Goal: Information Seeking & Learning: Learn about a topic

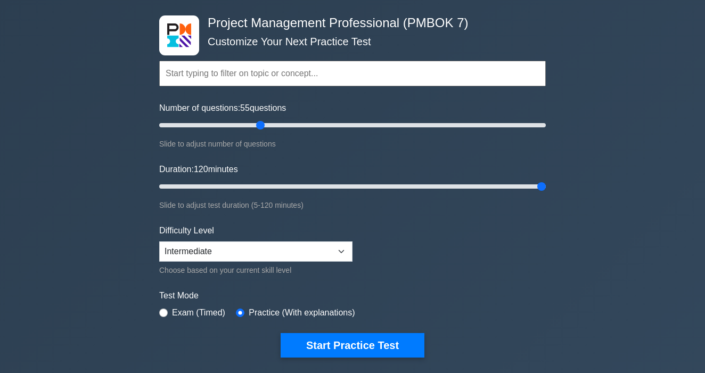
type input "50"
drag, startPoint x: 250, startPoint y: 127, endPoint x: 249, endPoint y: 118, distance: 9.1
click at [249, 119] on input "Number of questions: 50 questions" at bounding box center [352, 125] width 387 height 13
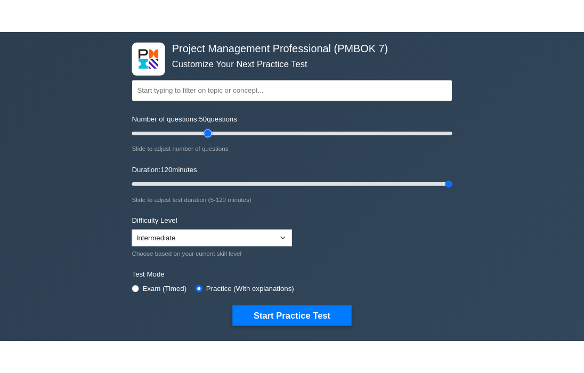
scroll to position [52, 0]
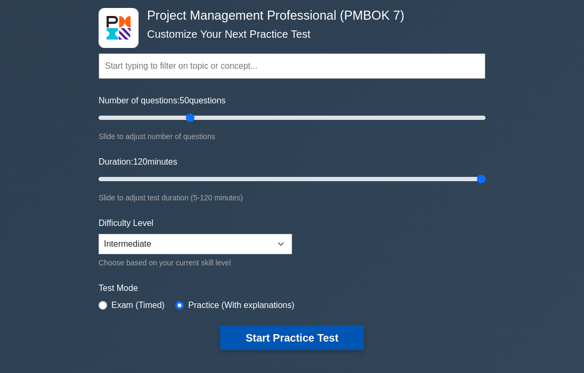
click at [280, 338] on button "Start Practice Test" at bounding box center [292, 337] width 144 height 25
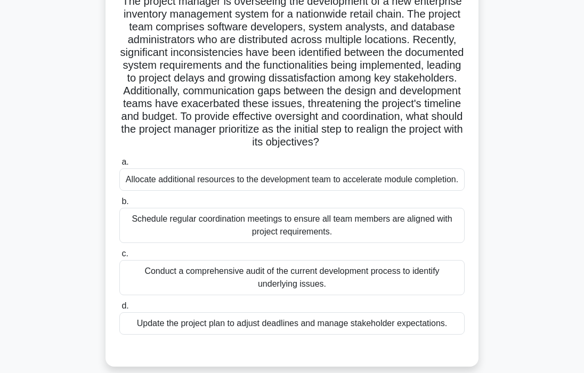
scroll to position [94, 0]
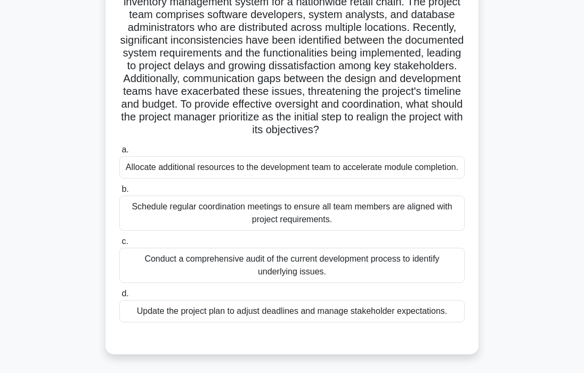
click at [247, 267] on div "Conduct a comprehensive audit of the current development process to identify un…" at bounding box center [291, 265] width 345 height 35
click at [119, 245] on input "c. Conduct a comprehensive audit of the current development process to identify…" at bounding box center [119, 241] width 0 height 7
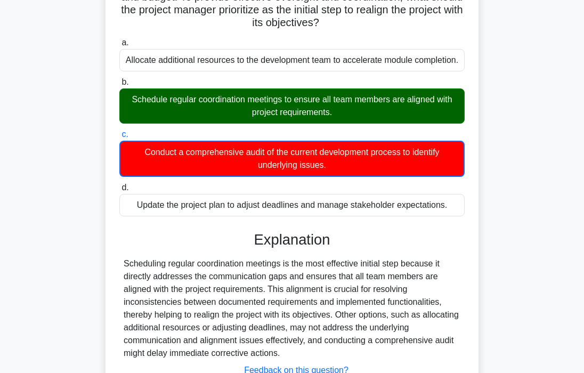
scroll to position [285, 0]
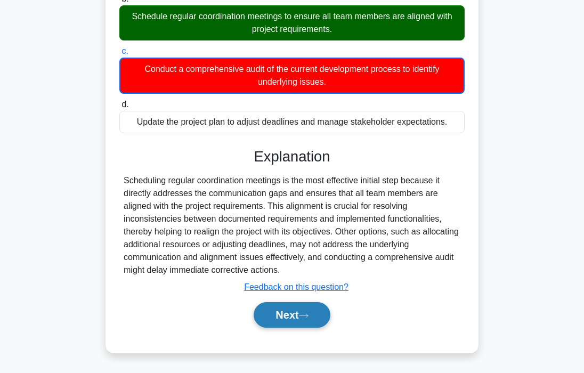
click at [274, 311] on button "Next" at bounding box center [292, 315] width 76 height 26
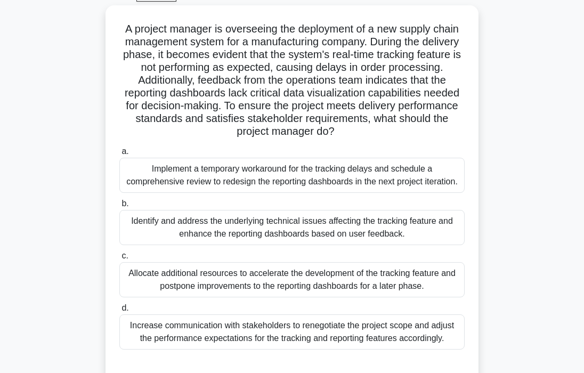
scroll to position [58, 0]
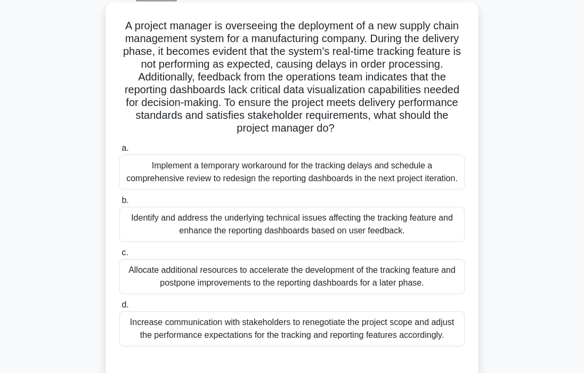
click at [264, 226] on div "Identify and address the underlying technical issues affecting the tracking fea…" at bounding box center [291, 224] width 345 height 35
click at [119, 204] on input "b. Identify and address the underlying technical issues affecting the tracking …" at bounding box center [119, 200] width 0 height 7
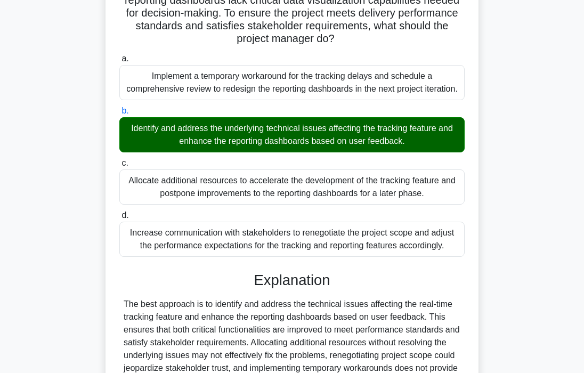
scroll to position [258, 0]
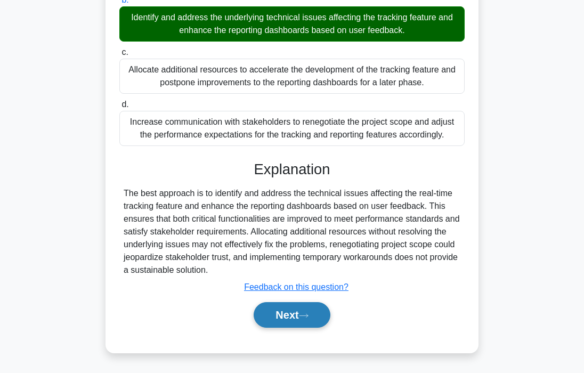
click at [308, 320] on button "Next" at bounding box center [292, 315] width 76 height 26
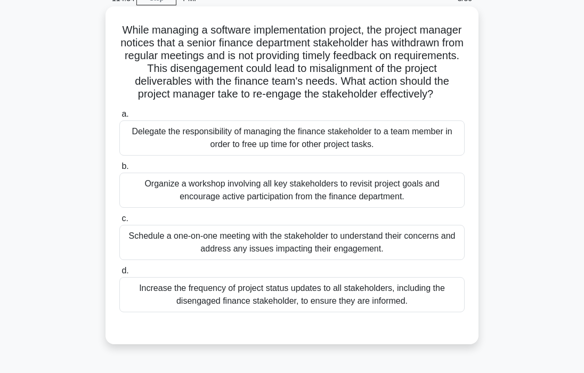
scroll to position [54, 0]
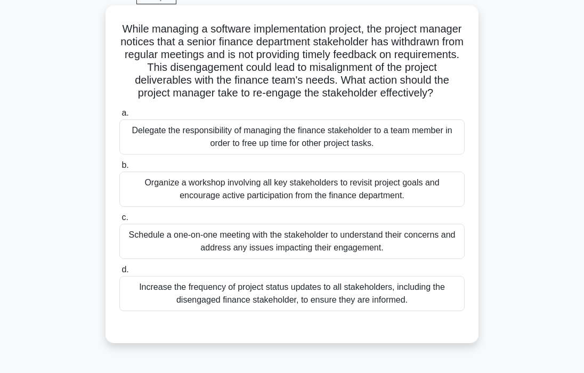
click at [313, 249] on div "Schedule a one-on-one meeting with the stakeholder to understand their concerns…" at bounding box center [291, 241] width 345 height 35
click at [119, 221] on input "c. Schedule a one-on-one meeting with the stakeholder to understand their conce…" at bounding box center [119, 217] width 0 height 7
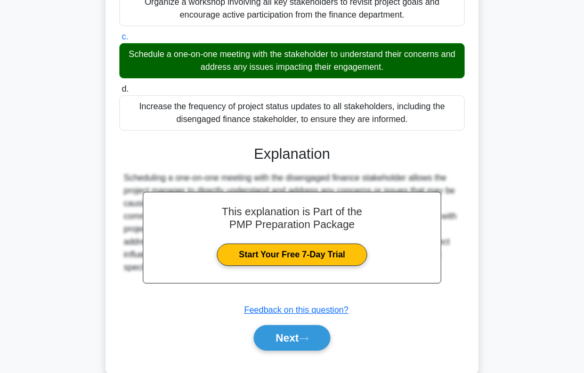
scroll to position [238, 0]
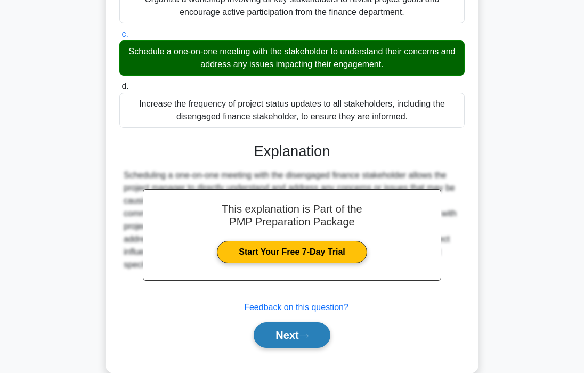
click at [299, 332] on button "Next" at bounding box center [292, 335] width 76 height 26
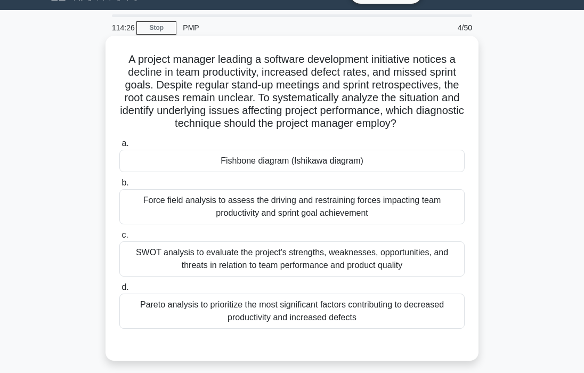
scroll to position [22, 0]
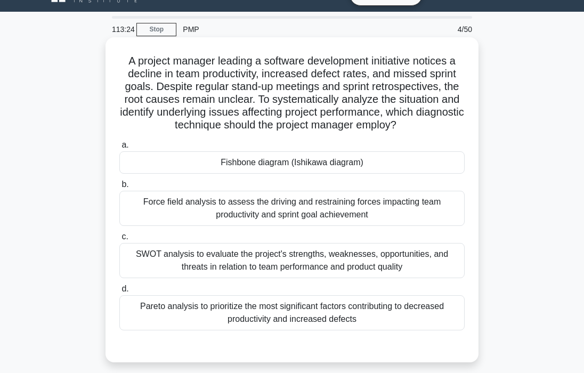
click at [199, 297] on div "Pareto analysis to prioritize the most significant factors contributing to decr…" at bounding box center [291, 312] width 345 height 35
click at [119, 292] on input "d. Pareto analysis to prioritize the most significant factors contributing to d…" at bounding box center [119, 289] width 0 height 7
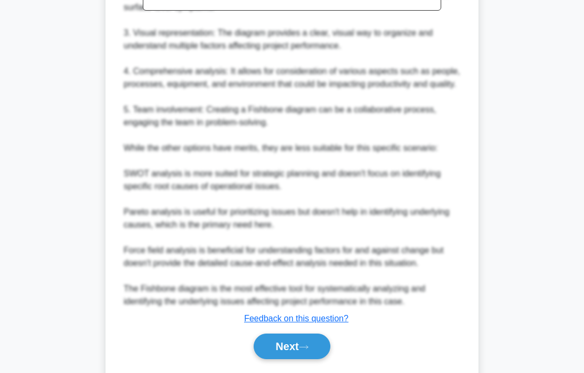
scroll to position [528, 0]
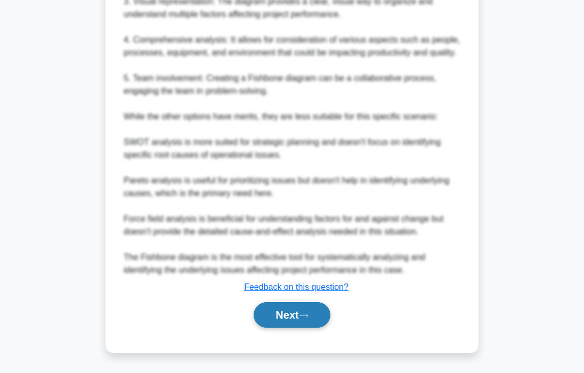
click at [285, 314] on button "Next" at bounding box center [292, 315] width 76 height 26
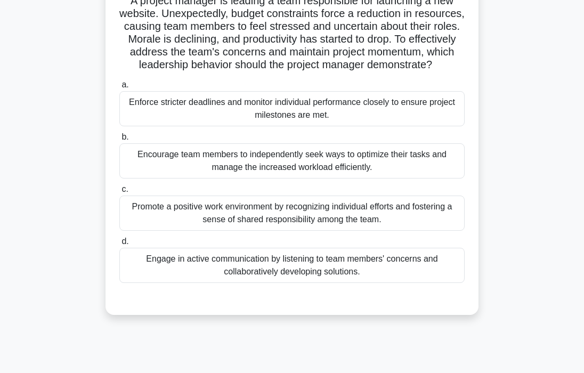
scroll to position [110, 0]
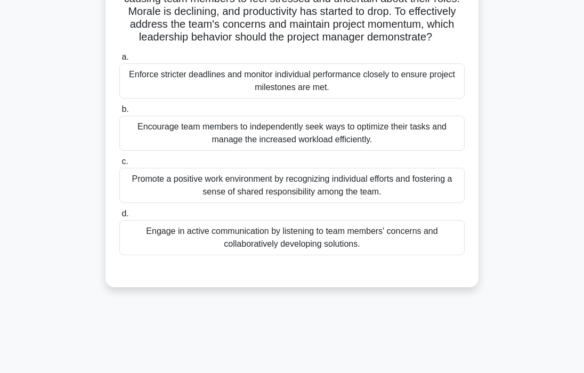
click at [229, 247] on div "Engage in active communication by listening to team members' concerns and colla…" at bounding box center [291, 237] width 345 height 35
click at [119, 217] on input "d. Engage in active communication by listening to team members' concerns and co…" at bounding box center [119, 213] width 0 height 7
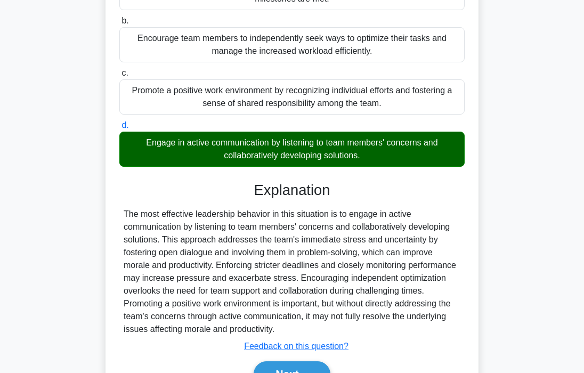
scroll to position [258, 0]
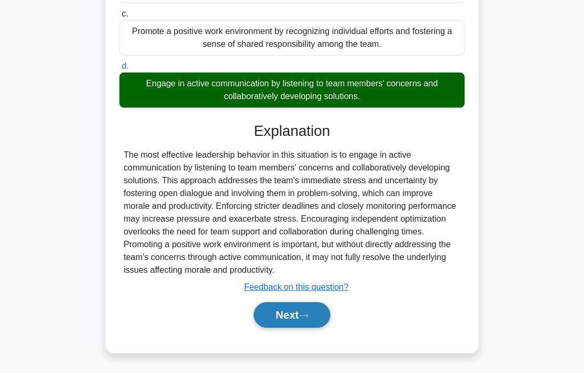
click at [282, 315] on button "Next" at bounding box center [292, 315] width 76 height 26
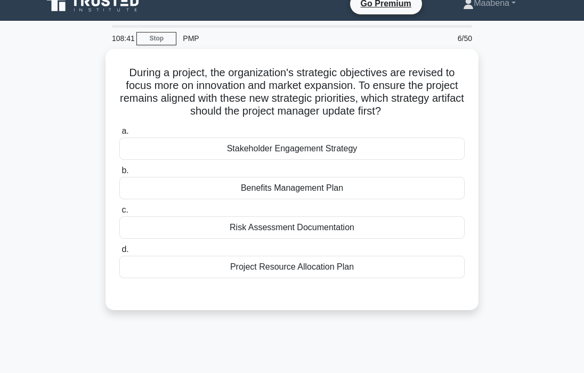
scroll to position [0, 0]
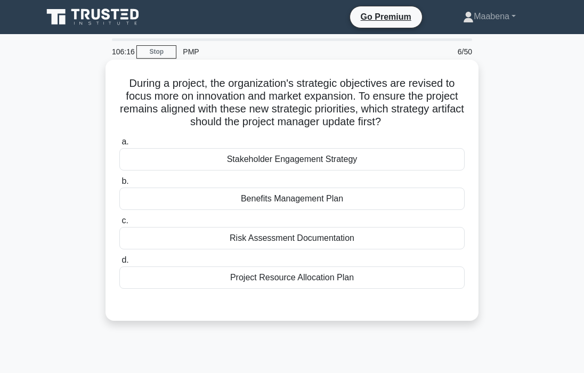
click at [296, 202] on div "Benefits Management Plan" at bounding box center [291, 199] width 345 height 22
click at [119, 185] on input "b. Benefits Management Plan" at bounding box center [119, 181] width 0 height 7
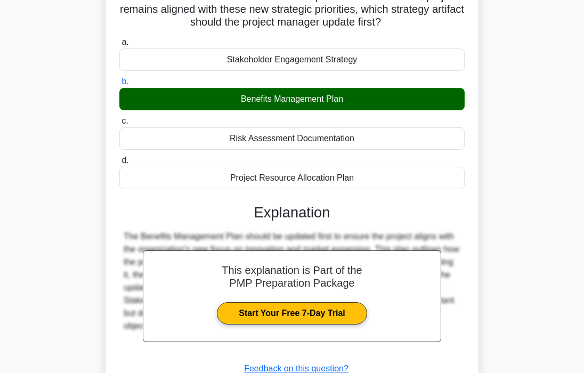
scroll to position [202, 0]
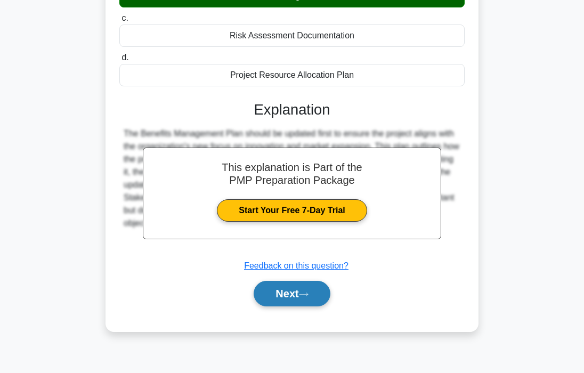
click at [292, 294] on button "Next" at bounding box center [292, 294] width 76 height 26
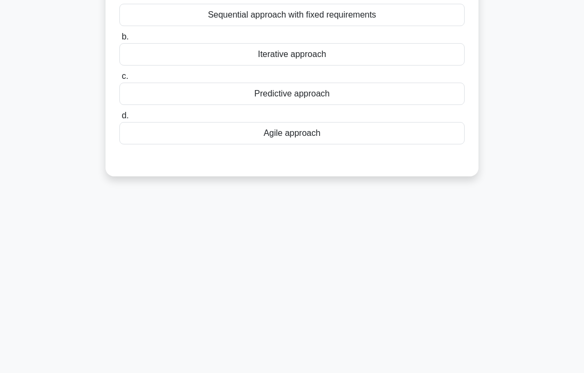
scroll to position [0, 0]
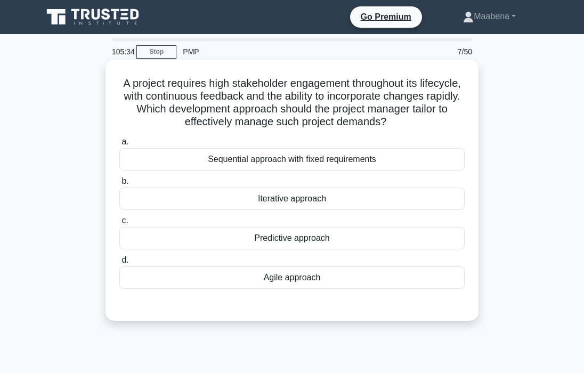
click at [291, 281] on div "Agile approach" at bounding box center [291, 277] width 345 height 22
click at [119, 264] on input "d. Agile approach" at bounding box center [119, 260] width 0 height 7
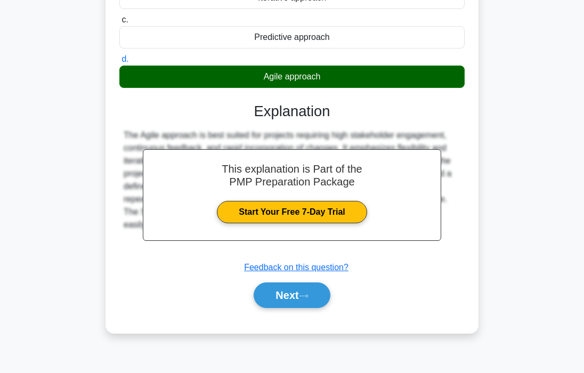
scroll to position [202, 0]
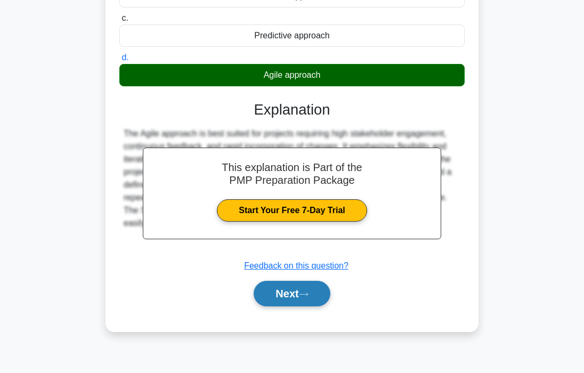
click at [307, 294] on icon at bounding box center [304, 294] width 10 height 6
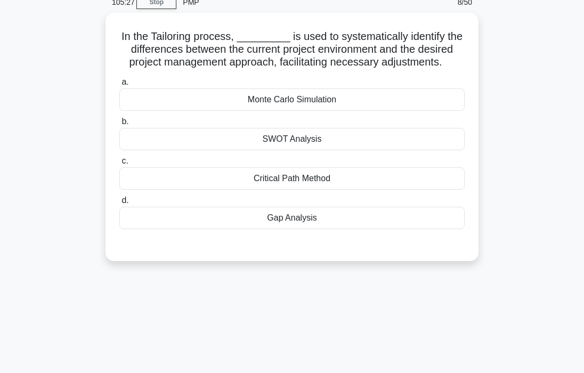
scroll to position [0, 0]
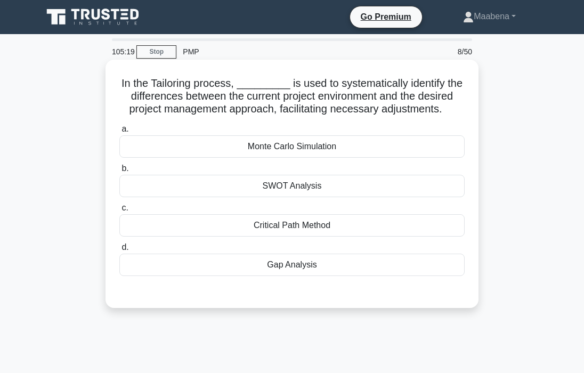
click at [287, 267] on div "Gap Analysis" at bounding box center [291, 265] width 345 height 22
click at [119, 251] on input "d. Gap Analysis" at bounding box center [119, 247] width 0 height 7
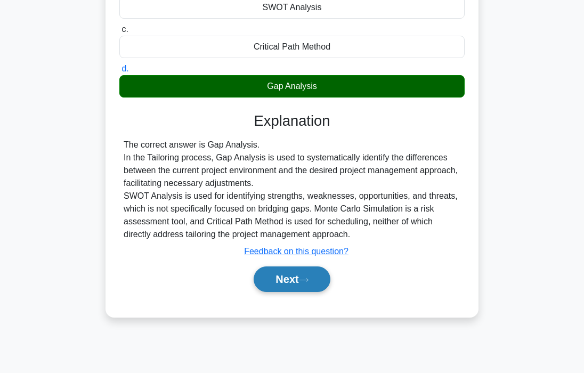
scroll to position [193, 0]
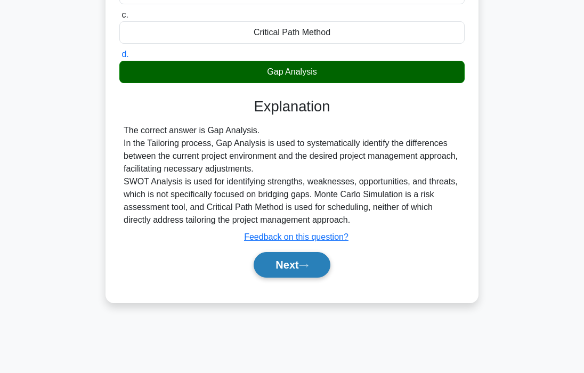
click at [287, 268] on button "Next" at bounding box center [292, 265] width 76 height 26
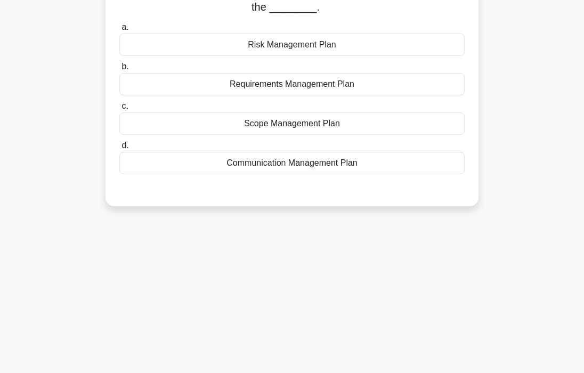
scroll to position [0, 0]
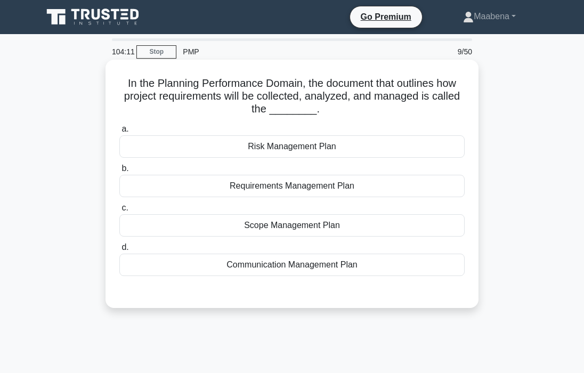
click at [343, 191] on div "Requirements Management Plan" at bounding box center [291, 186] width 345 height 22
click at [119, 172] on input "b. Requirements Management Plan" at bounding box center [119, 168] width 0 height 7
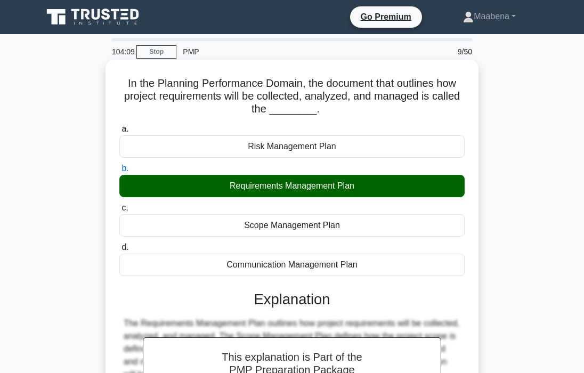
scroll to position [202, 0]
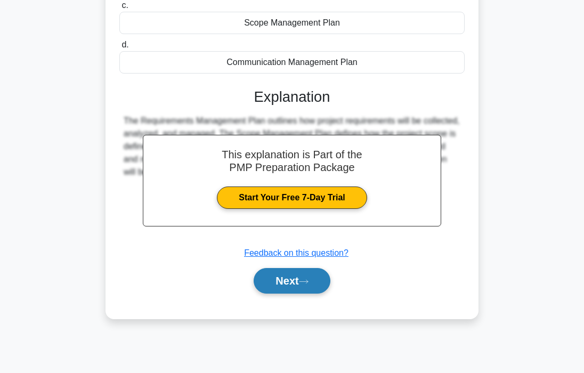
click at [307, 287] on button "Next" at bounding box center [292, 281] width 76 height 26
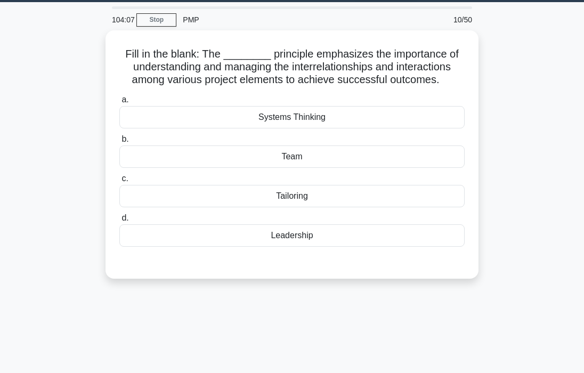
scroll to position [0, 0]
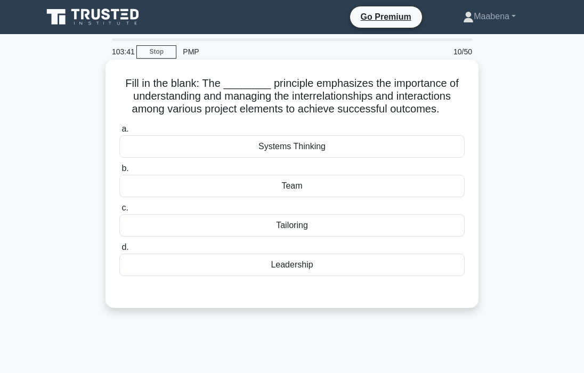
click at [289, 144] on div "Systems Thinking" at bounding box center [291, 146] width 345 height 22
click at [119, 133] on input "a. Systems Thinking" at bounding box center [119, 129] width 0 height 7
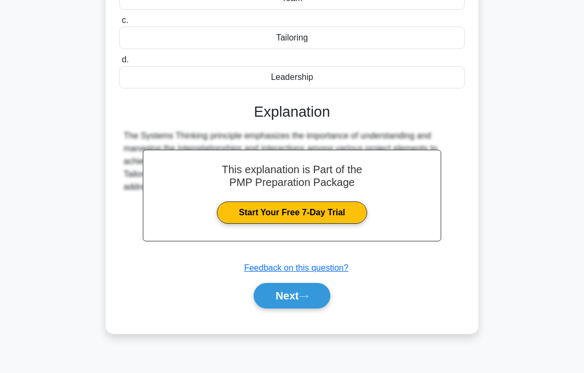
scroll to position [202, 0]
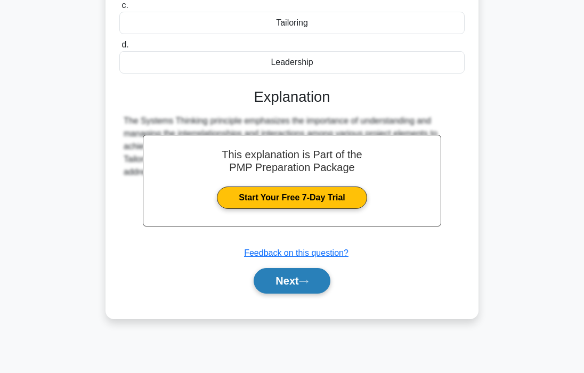
click at [298, 276] on button "Next" at bounding box center [292, 281] width 76 height 26
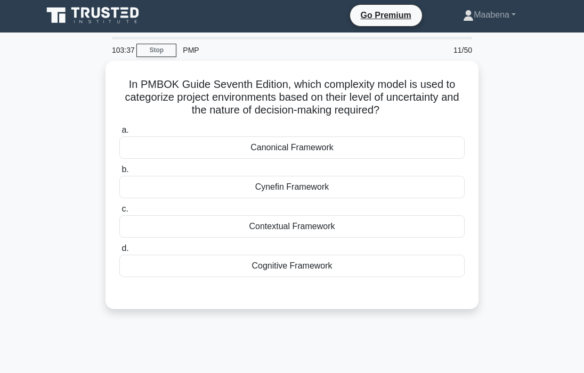
scroll to position [0, 0]
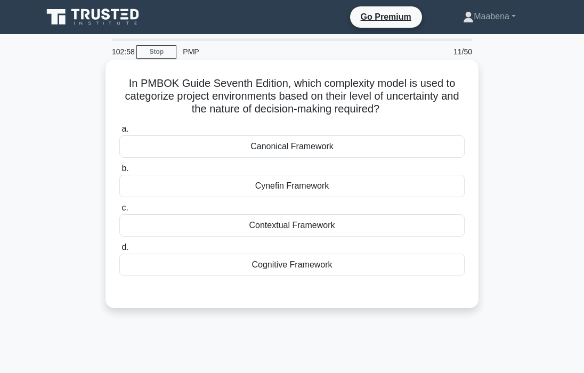
click at [335, 263] on div "Cognitive Framework" at bounding box center [291, 265] width 345 height 22
click at [119, 251] on input "d. Cognitive Framework" at bounding box center [119, 247] width 0 height 7
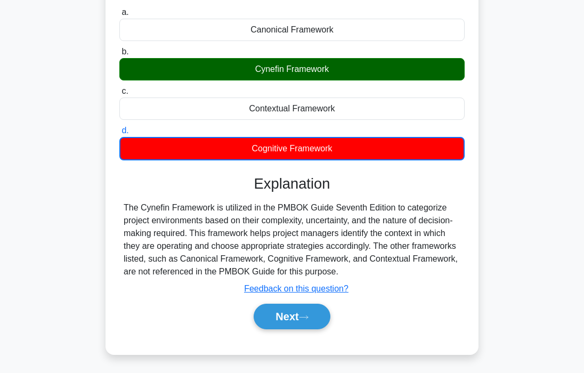
scroll to position [202, 0]
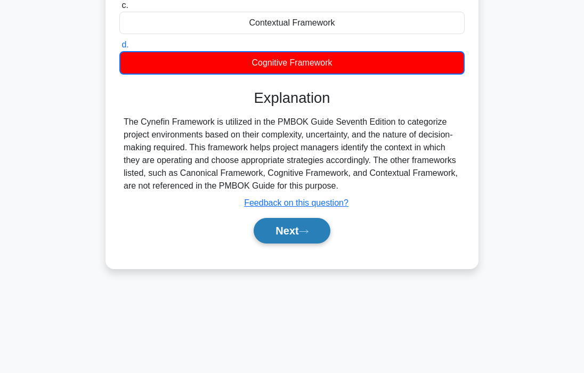
click at [301, 232] on button "Next" at bounding box center [292, 231] width 76 height 26
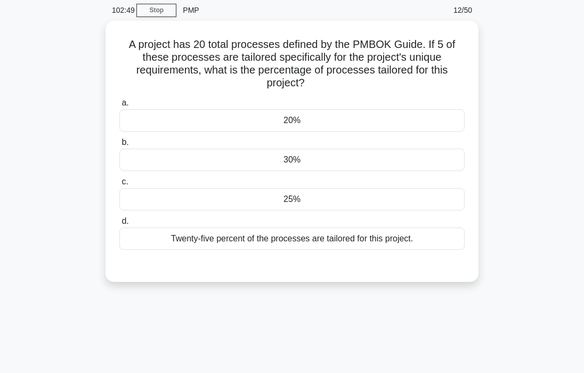
scroll to position [0, 0]
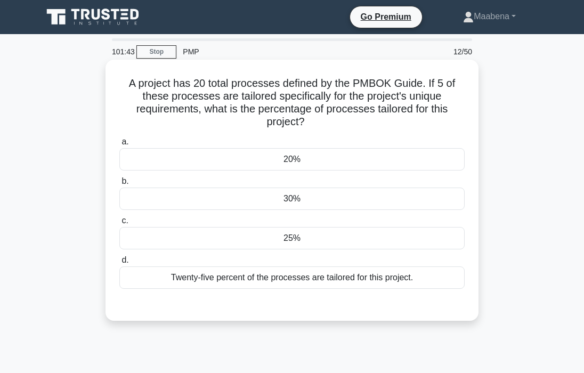
click at [336, 245] on div "25%" at bounding box center [291, 238] width 345 height 22
click at [119, 224] on input "c. 25%" at bounding box center [119, 220] width 0 height 7
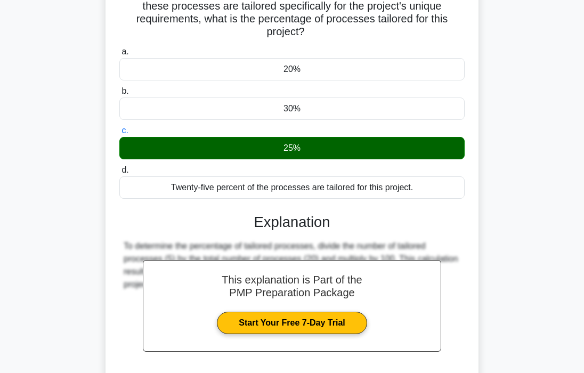
scroll to position [202, 0]
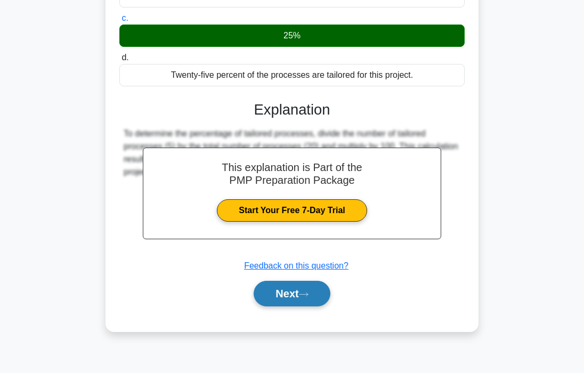
click at [270, 294] on button "Next" at bounding box center [292, 294] width 76 height 26
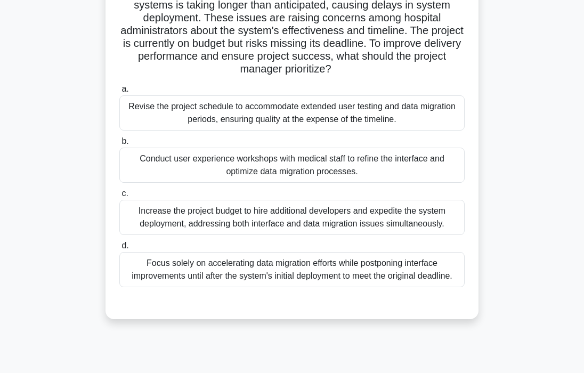
scroll to position [137, 0]
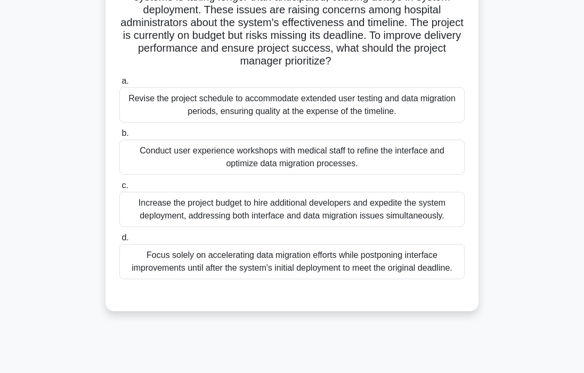
click at [281, 149] on div "Conduct user experience workshops with medical staff to refine the interface an…" at bounding box center [291, 157] width 345 height 35
click at [119, 137] on input "b. Conduct user experience workshops with medical staff to refine the interface…" at bounding box center [119, 133] width 0 height 7
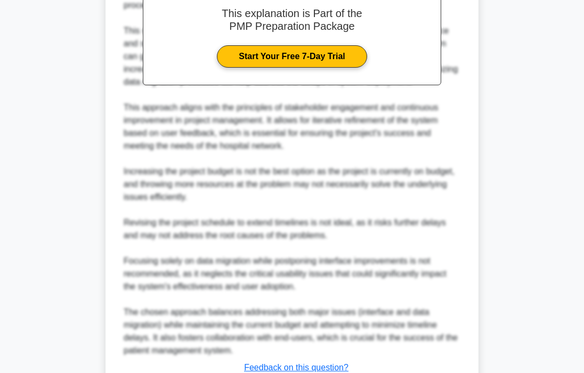
scroll to position [565, 0]
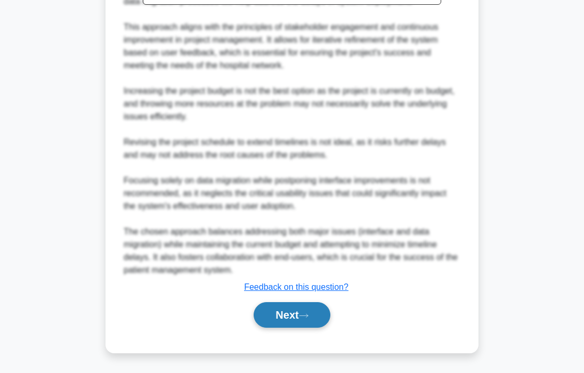
click at [296, 314] on button "Next" at bounding box center [292, 315] width 76 height 26
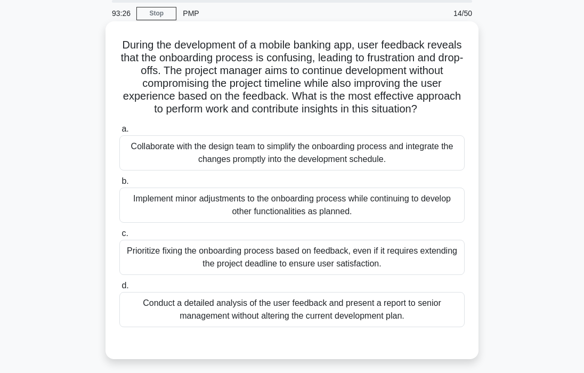
scroll to position [39, 0]
click at [211, 158] on div "Collaborate with the design team to simplify the onboarding process and integra…" at bounding box center [291, 152] width 345 height 35
click at [119, 132] on input "a. Collaborate with the design team to simplify the onboarding process and inte…" at bounding box center [119, 128] width 0 height 7
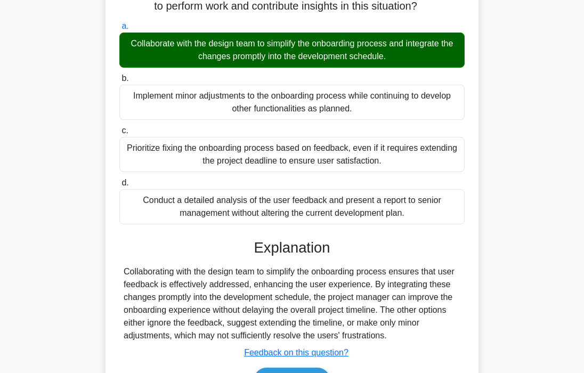
scroll to position [207, 0]
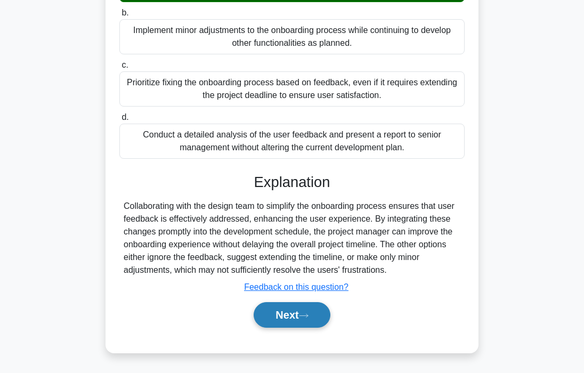
click at [297, 315] on button "Next" at bounding box center [292, 315] width 76 height 26
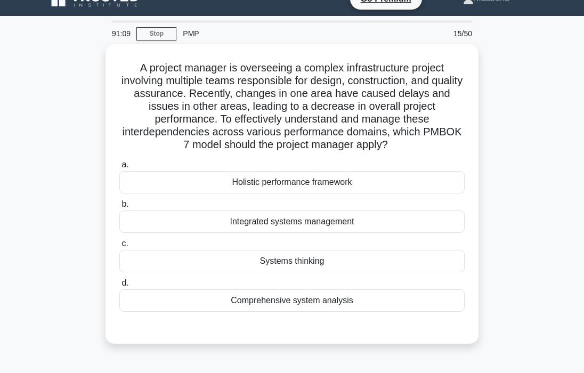
scroll to position [14, 0]
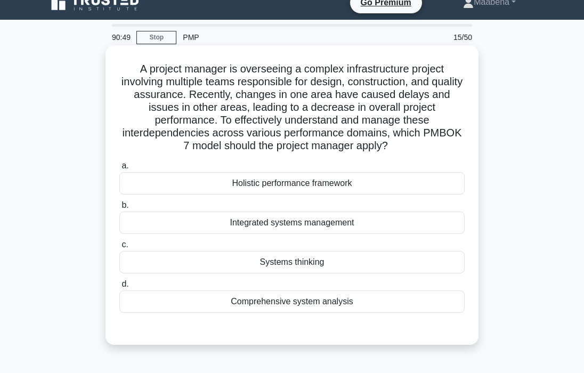
click at [280, 227] on div "Integrated systems management" at bounding box center [291, 222] width 345 height 22
click at [119, 209] on input "b. Integrated systems management" at bounding box center [119, 205] width 0 height 7
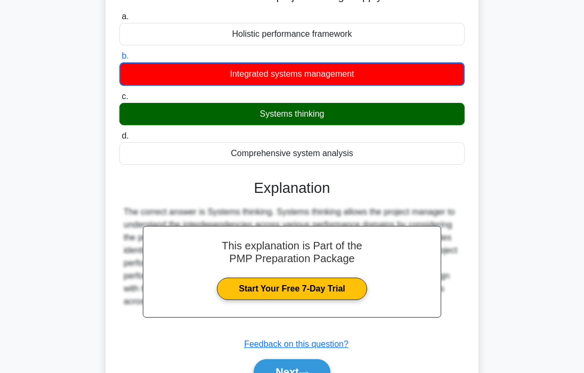
scroll to position [221, 0]
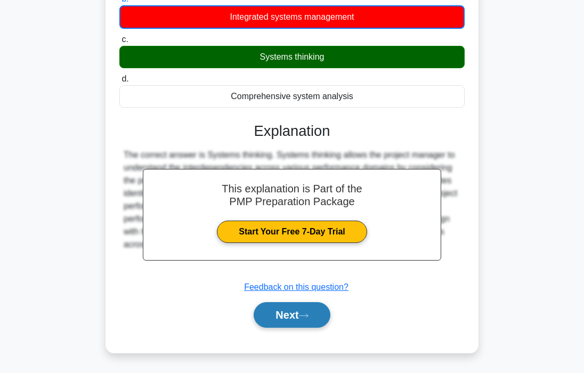
click at [299, 313] on button "Next" at bounding box center [292, 315] width 76 height 26
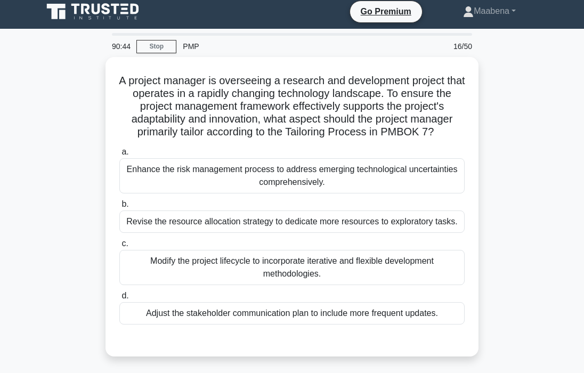
scroll to position [0, 0]
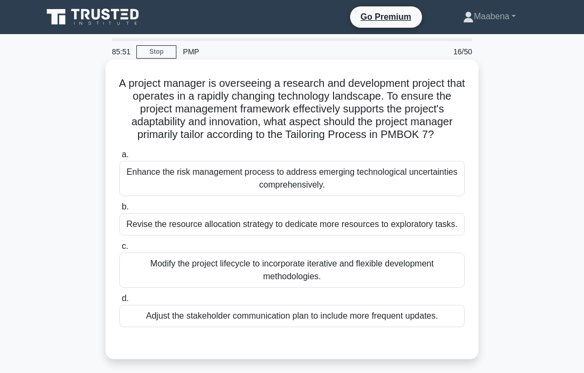
click at [358, 269] on div "Modify the project lifecycle to incorporate iterative and flexible development …" at bounding box center [291, 269] width 345 height 35
click at [119, 250] on input "c. Modify the project lifecycle to incorporate iterative and flexible developme…" at bounding box center [119, 246] width 0 height 7
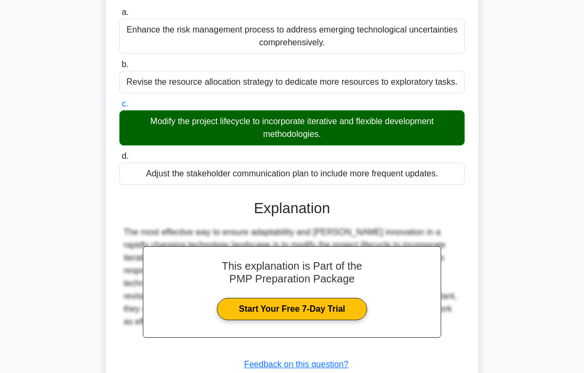
scroll to position [220, 0]
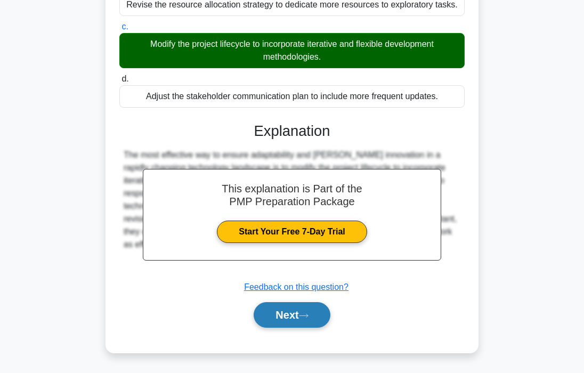
click at [298, 317] on button "Next" at bounding box center [292, 315] width 76 height 26
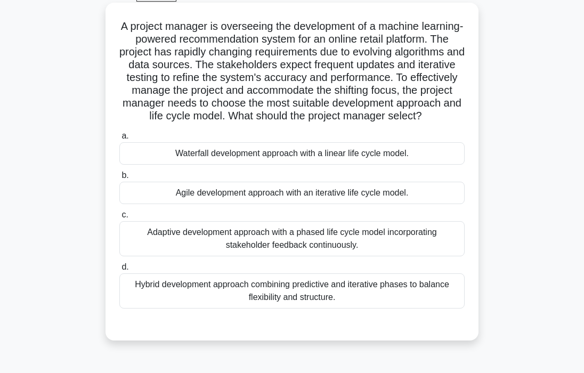
scroll to position [58, 0]
click at [353, 286] on div "Hybrid development approach combining predictive and iterative phases to balanc…" at bounding box center [291, 290] width 345 height 35
click at [119, 270] on input "d. Hybrid development approach combining predictive and iterative phases to bal…" at bounding box center [119, 266] width 0 height 7
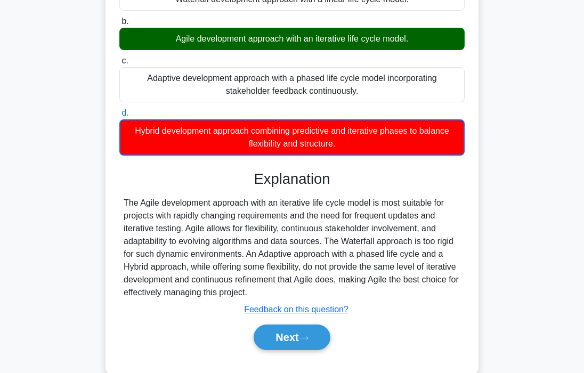
scroll to position [234, 0]
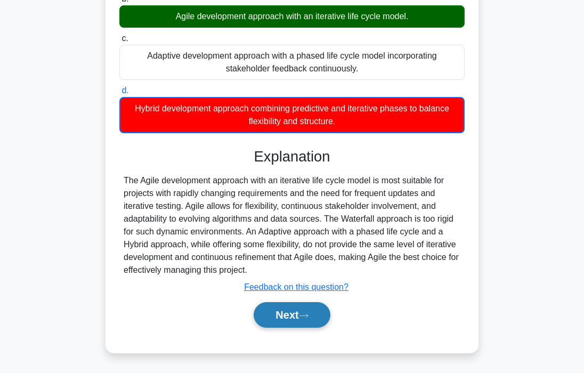
click at [279, 319] on button "Next" at bounding box center [292, 315] width 76 height 26
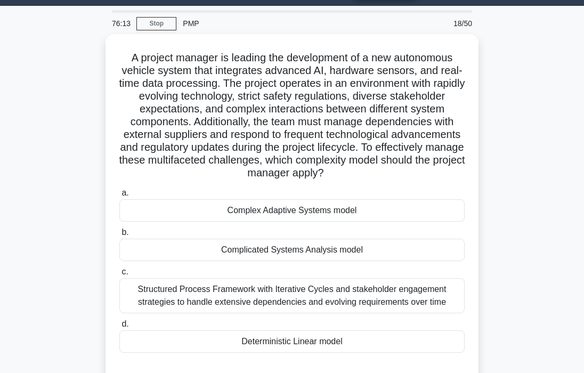
scroll to position [30, 0]
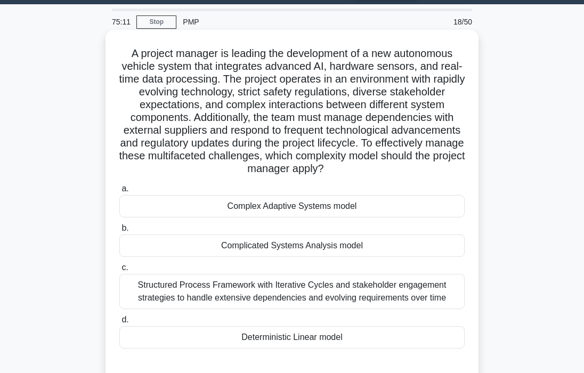
click at [393, 300] on div "Structured Process Framework with Iterative Cycles and stakeholder engagement s…" at bounding box center [291, 291] width 345 height 35
click at [119, 271] on input "c. Structured Process Framework with Iterative Cycles and stakeholder engagemen…" at bounding box center [119, 267] width 0 height 7
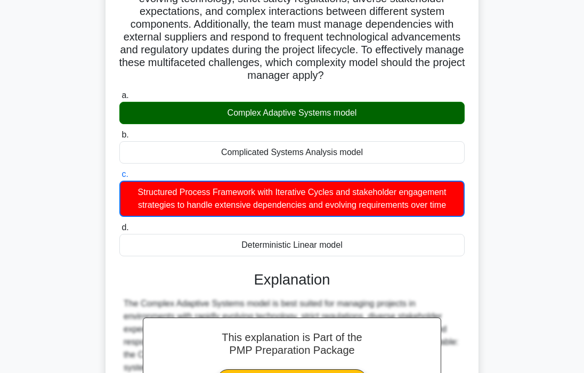
scroll to position [272, 0]
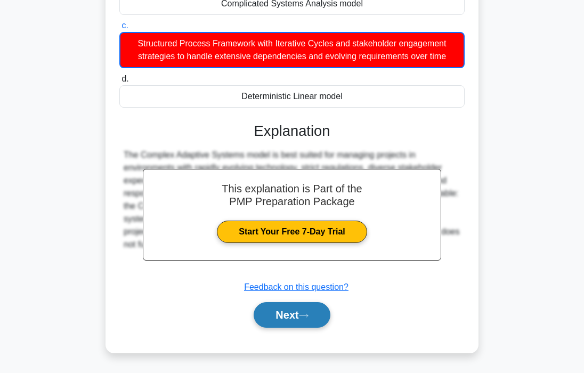
click at [308, 314] on icon at bounding box center [304, 316] width 10 height 6
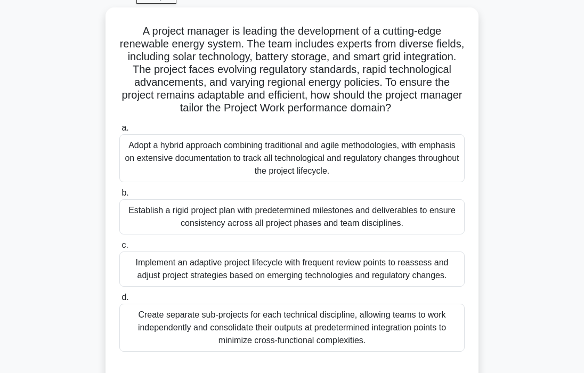
scroll to position [54, 0]
